Goal: Transaction & Acquisition: Purchase product/service

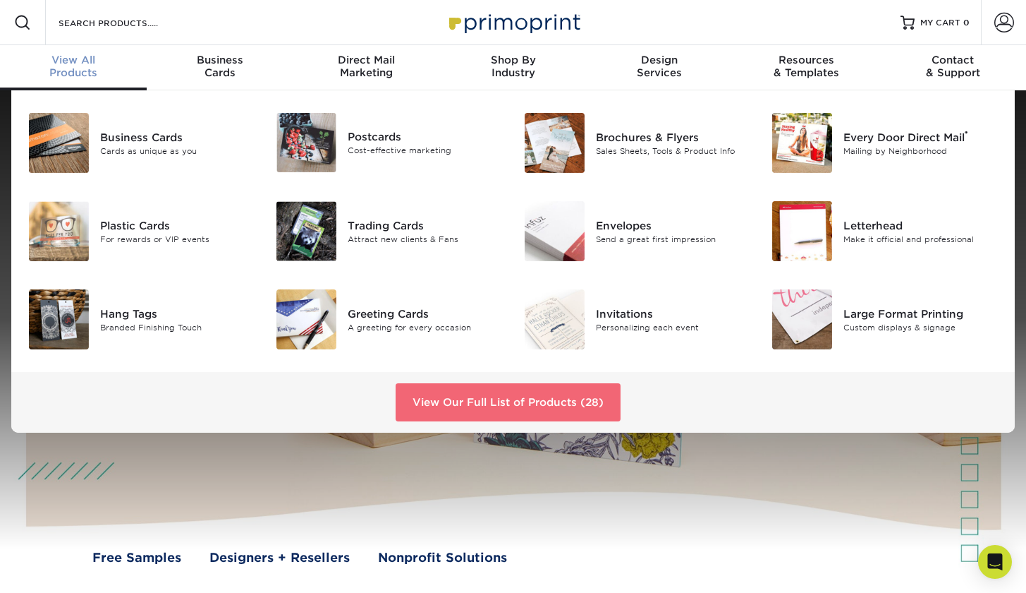
click at [552, 391] on link "View Our Full List of Products (28)" at bounding box center [508, 402] width 225 height 38
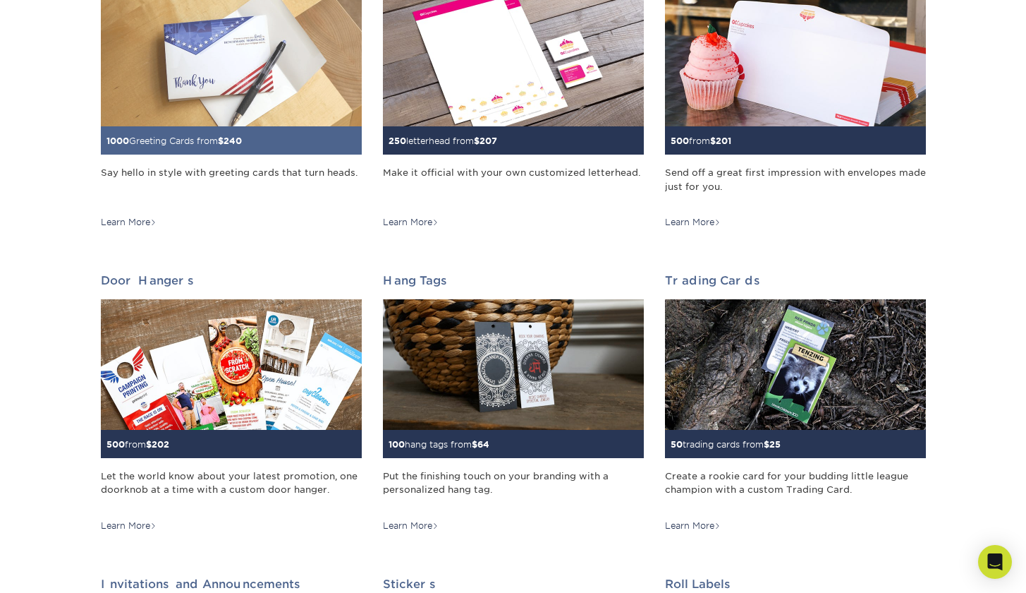
scroll to position [885, 0]
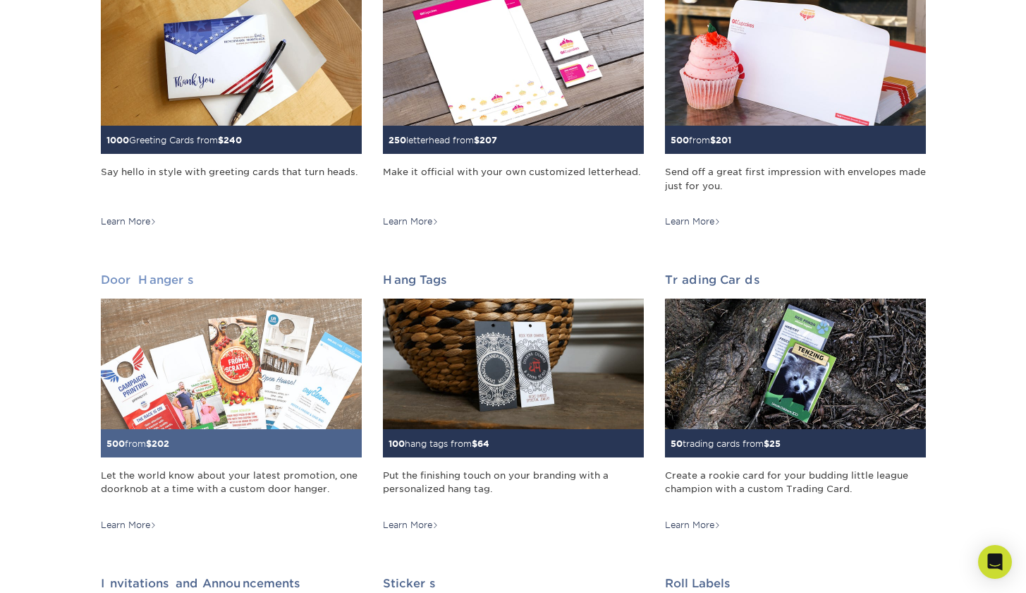
click at [186, 435] on div "500 from $ 202" at bounding box center [231, 443] width 261 height 28
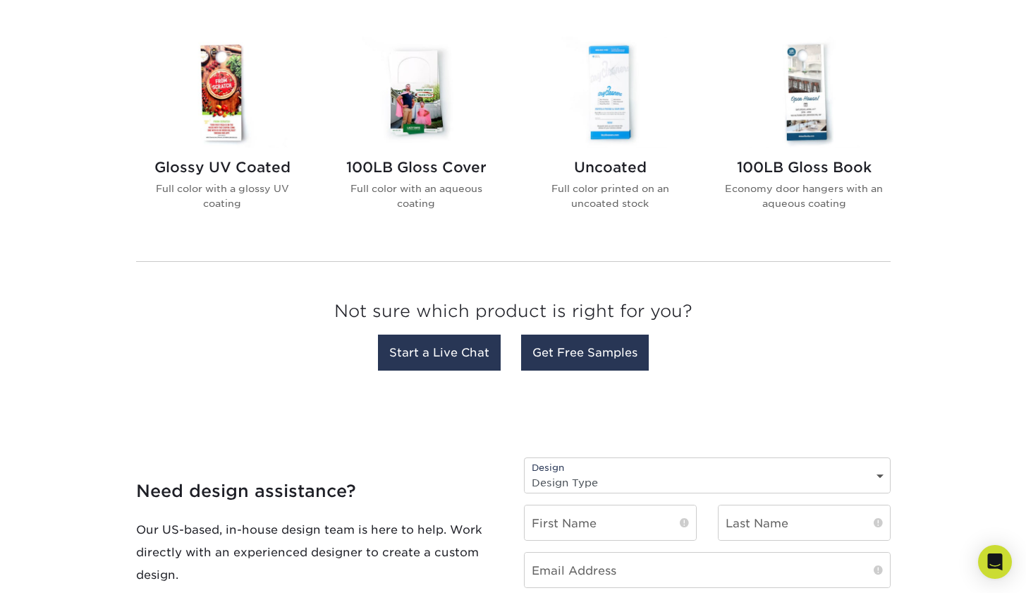
scroll to position [452, 0]
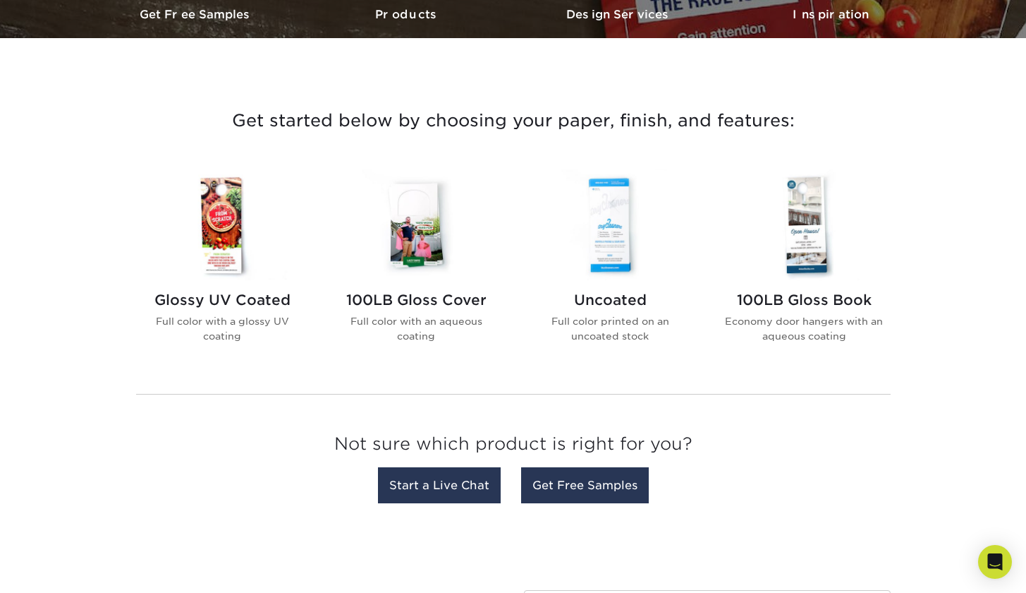
click at [226, 215] on img at bounding box center [222, 224] width 160 height 111
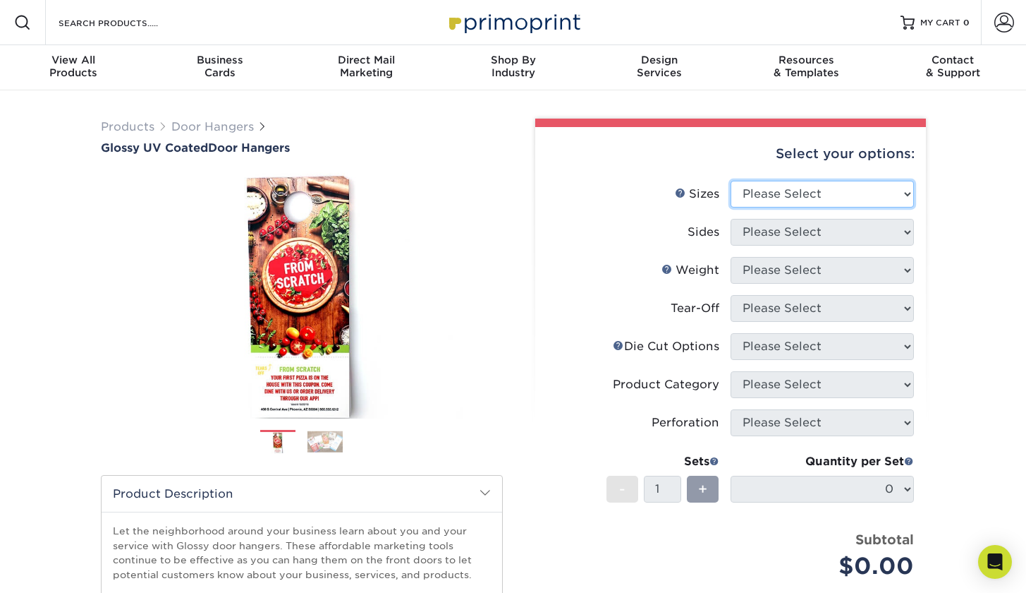
select select "4.00x7.00"
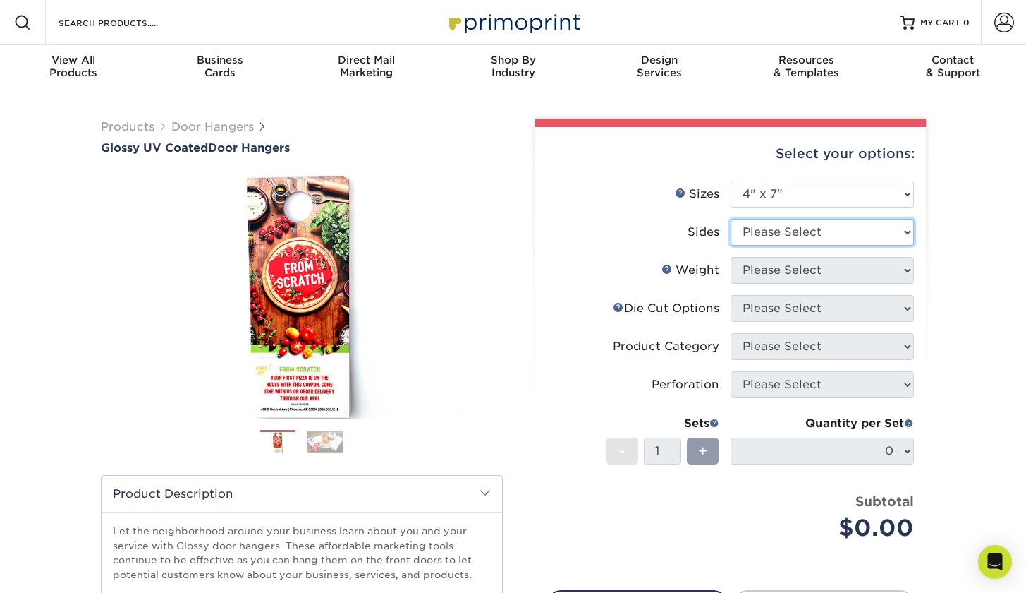
select select "32d3c223-f82c-492b-b915-ba065a00862f"
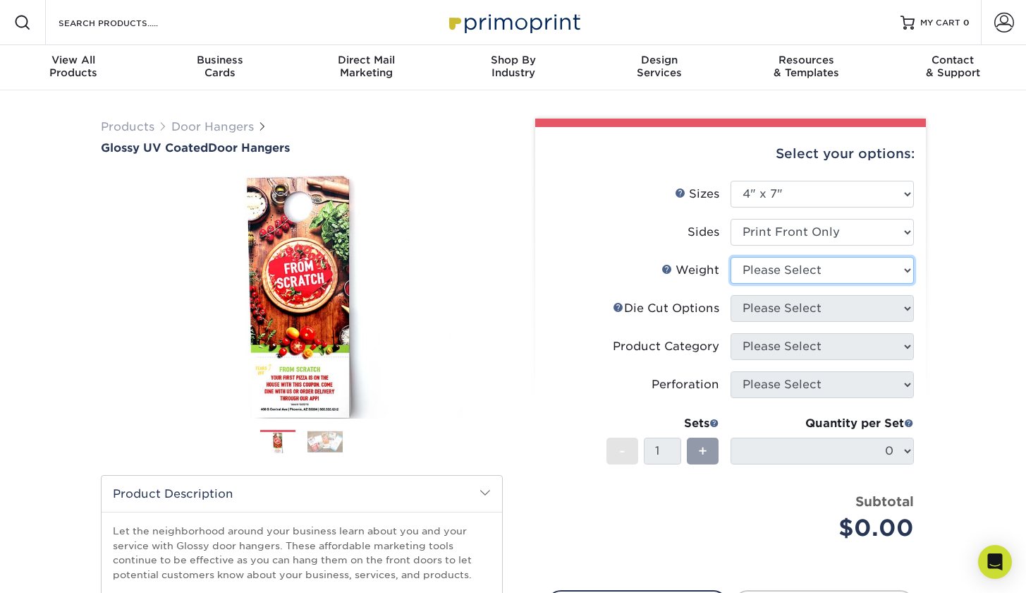
select select "16PT"
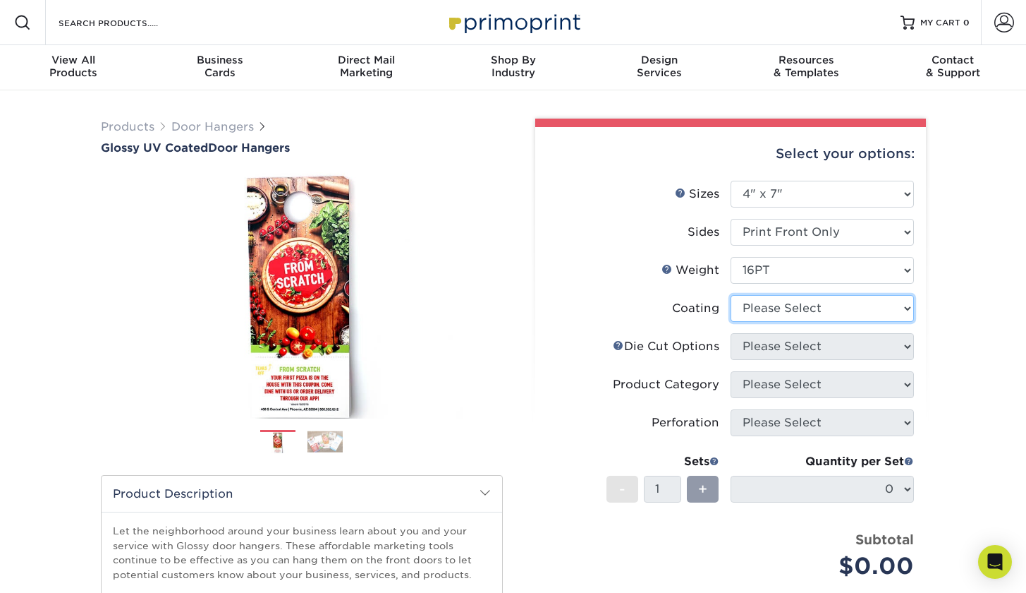
select select "1e8116af-acfc-44b1-83dc-8181aa338834"
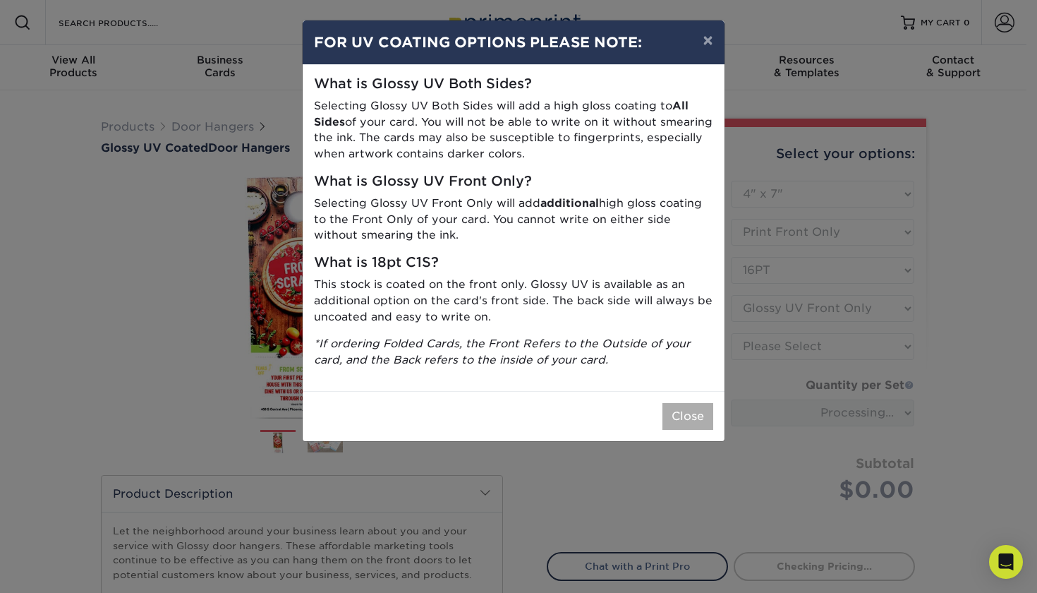
click at [679, 403] on button "Close" at bounding box center [687, 416] width 51 height 27
